Goal: Information Seeking & Learning: Learn about a topic

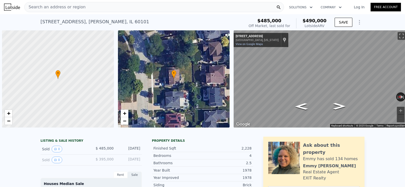
scroll to position [0, 2]
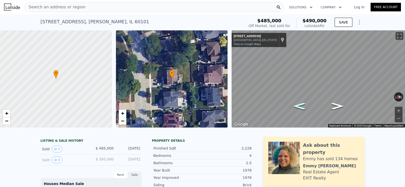
click at [303, 105] on icon "Go North, Old Fence Rd" at bounding box center [299, 106] width 23 height 10
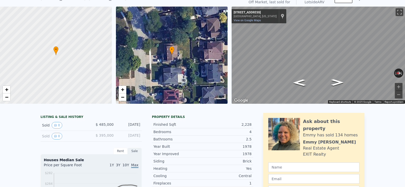
click at [58, 51] on span "•" at bounding box center [55, 49] width 5 height 5
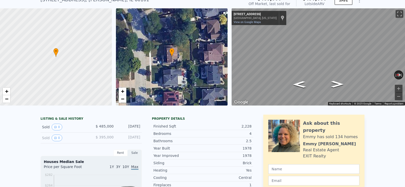
click at [58, 51] on span "•" at bounding box center [55, 51] width 5 height 5
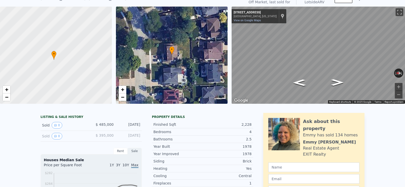
click at [0, 7] on div "•" at bounding box center [0, 7] width 0 height 0
click at [58, 51] on div at bounding box center [56, 55] width 134 height 117
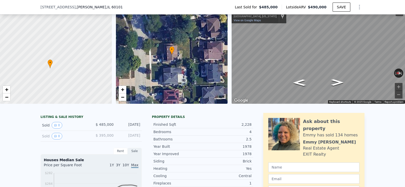
scroll to position [109, 0]
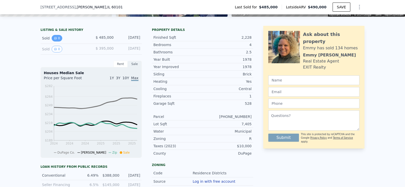
click at [56, 38] on icon "View historical data" at bounding box center [55, 38] width 3 height 3
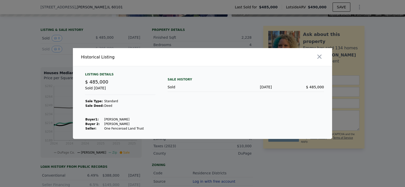
click at [41, 72] on div at bounding box center [202, 93] width 405 height 187
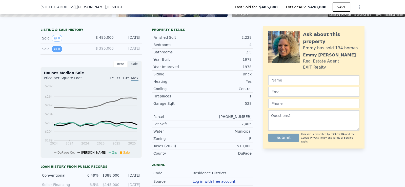
click at [55, 48] on icon "View historical data" at bounding box center [55, 49] width 3 height 3
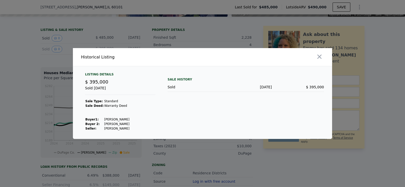
click at [30, 80] on div at bounding box center [202, 93] width 405 height 187
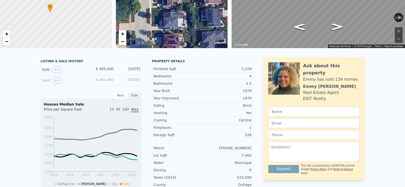
scroll to position [0, 0]
